Goal: Check status

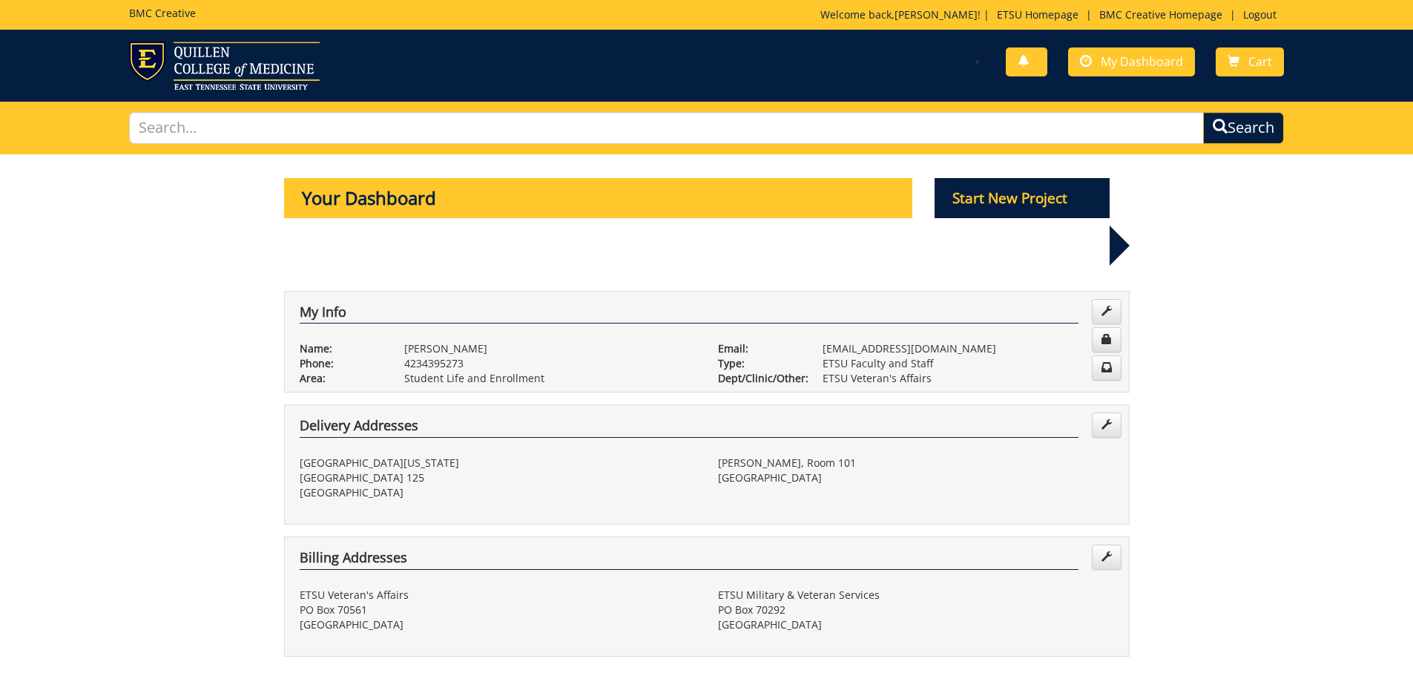
scroll to position [297, 0]
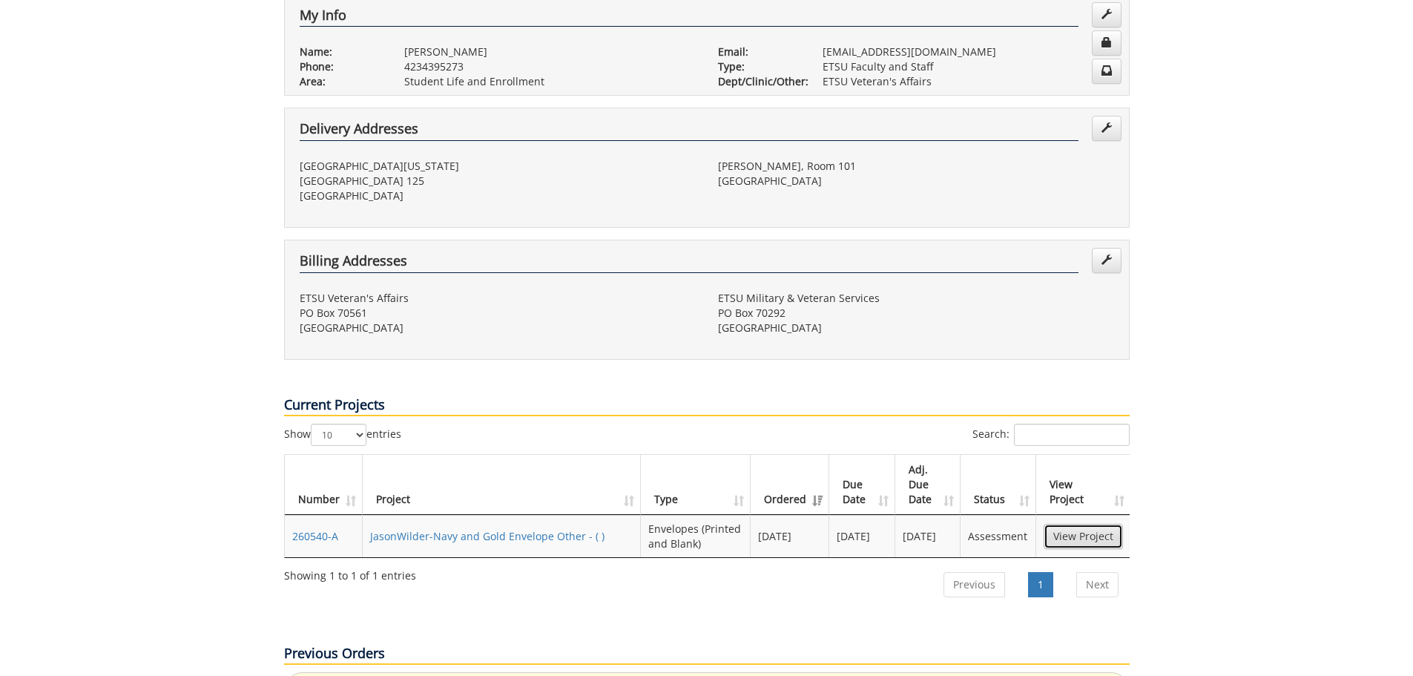
click at [1095, 524] on link "View Project" at bounding box center [1083, 536] width 79 height 25
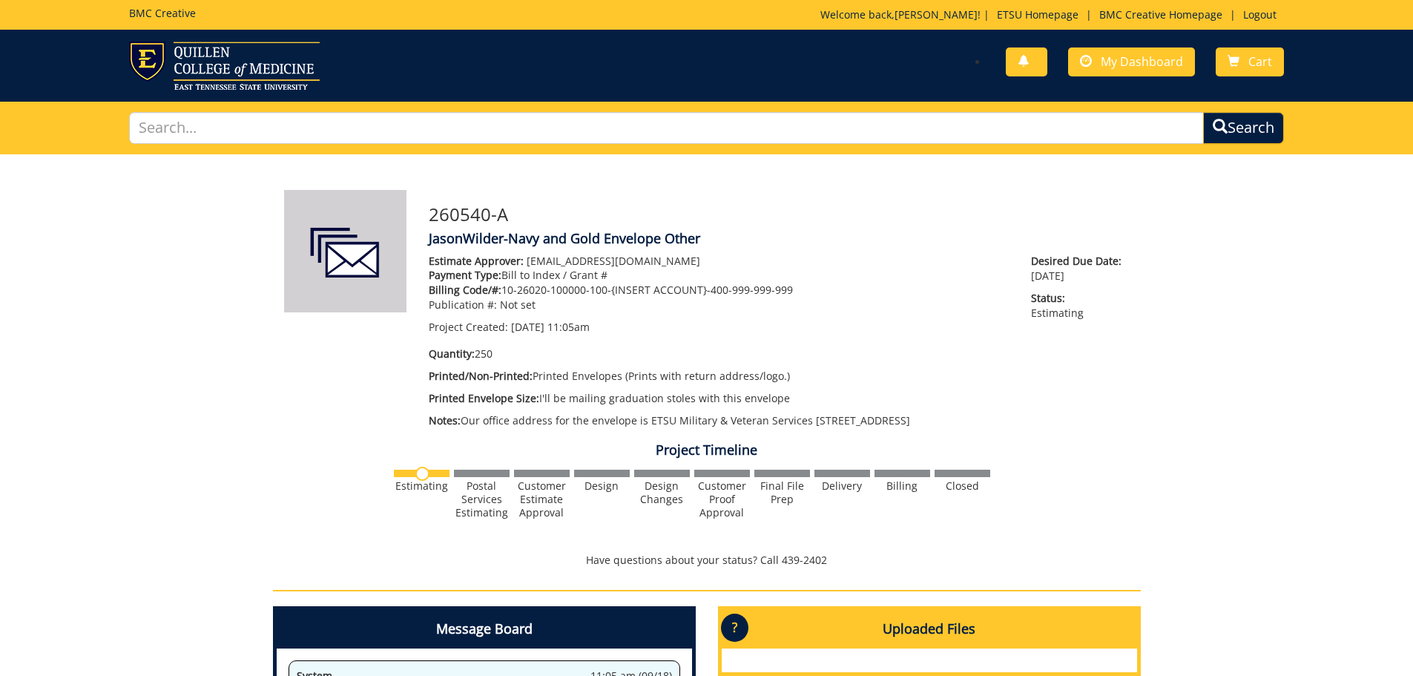
scroll to position [148, 0]
